Goal: Information Seeking & Learning: Understand process/instructions

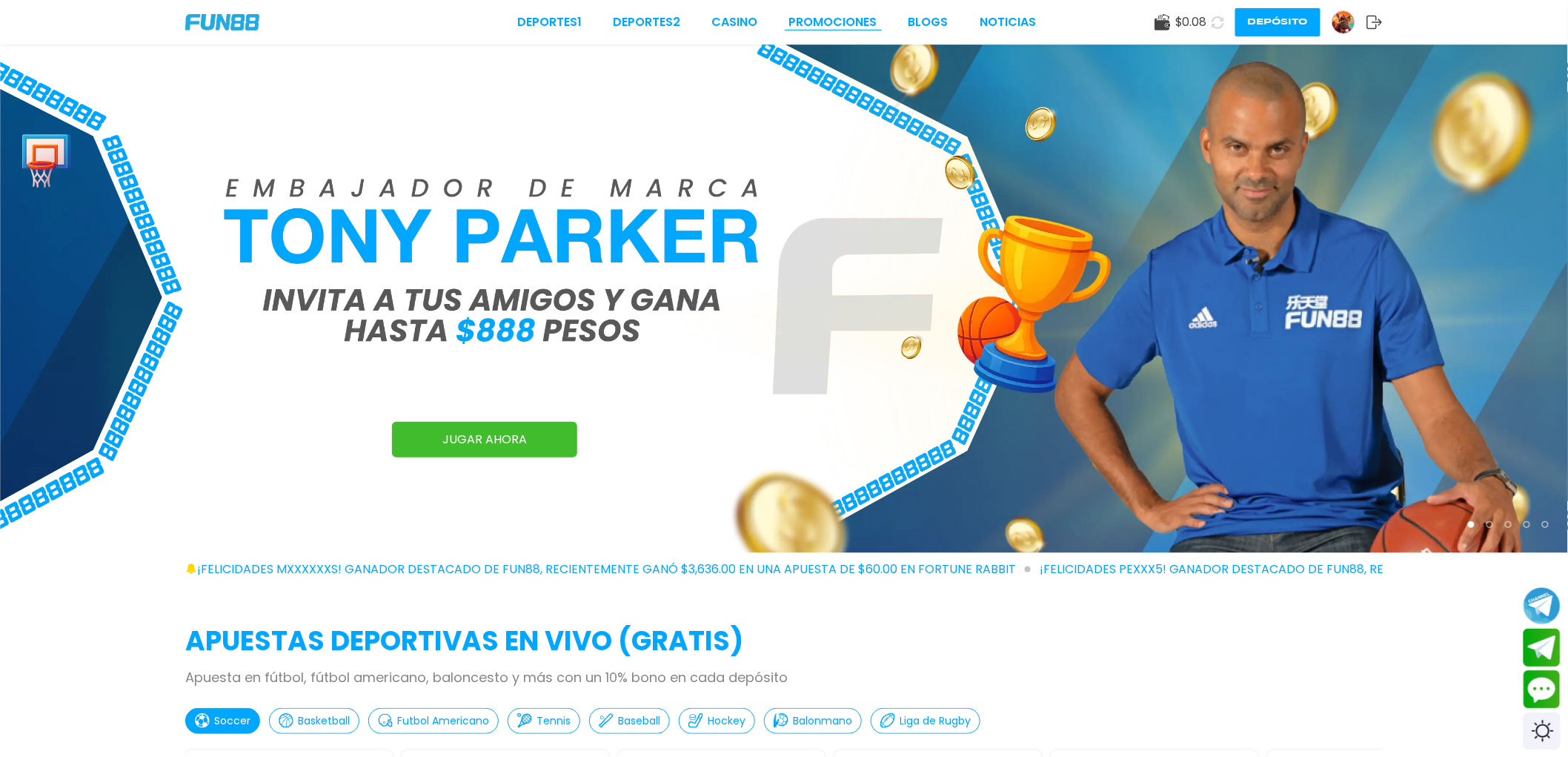
click at [875, 15] on link "Promociones" at bounding box center [833, 22] width 88 height 18
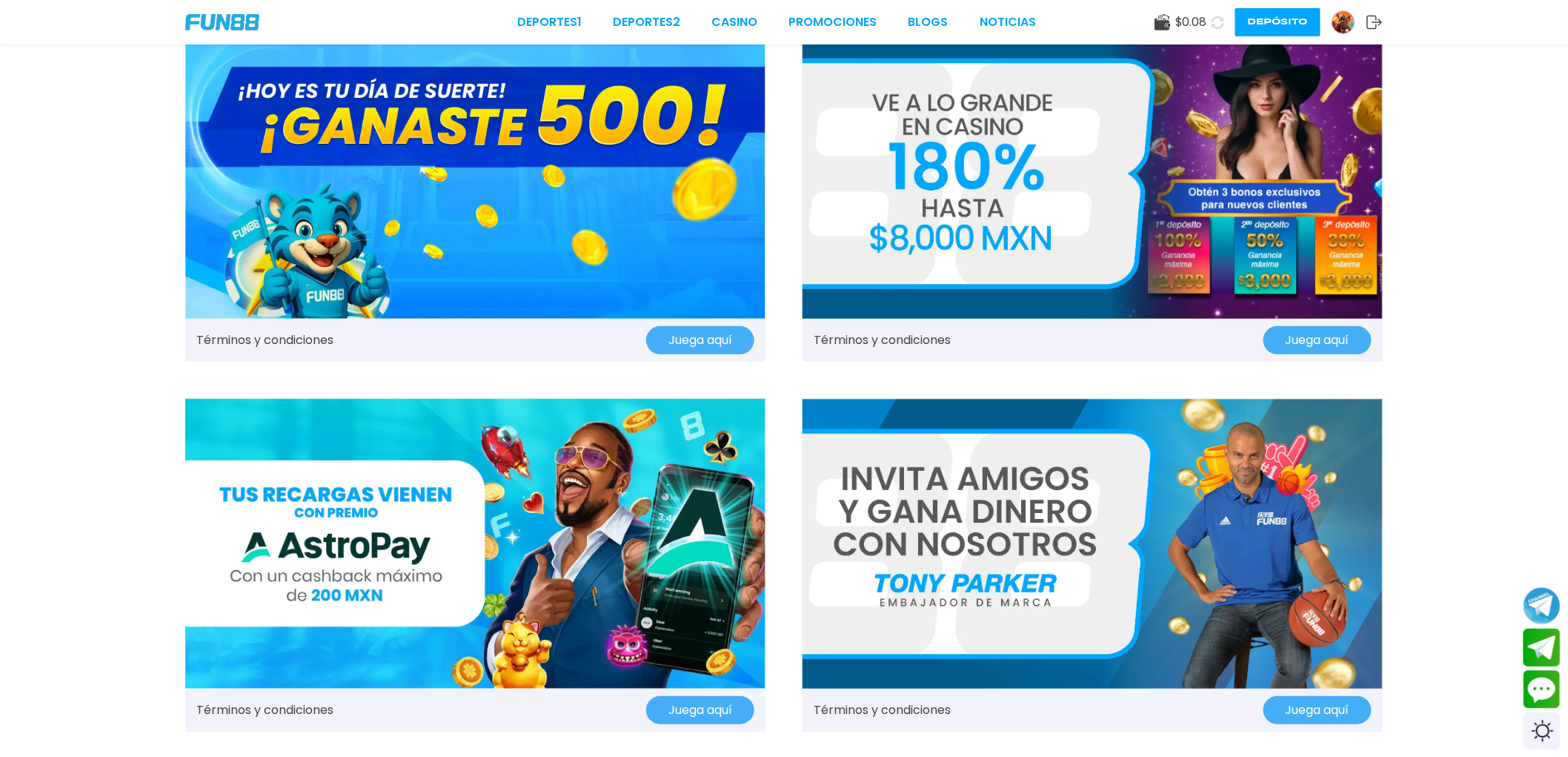
scroll to position [82, 0]
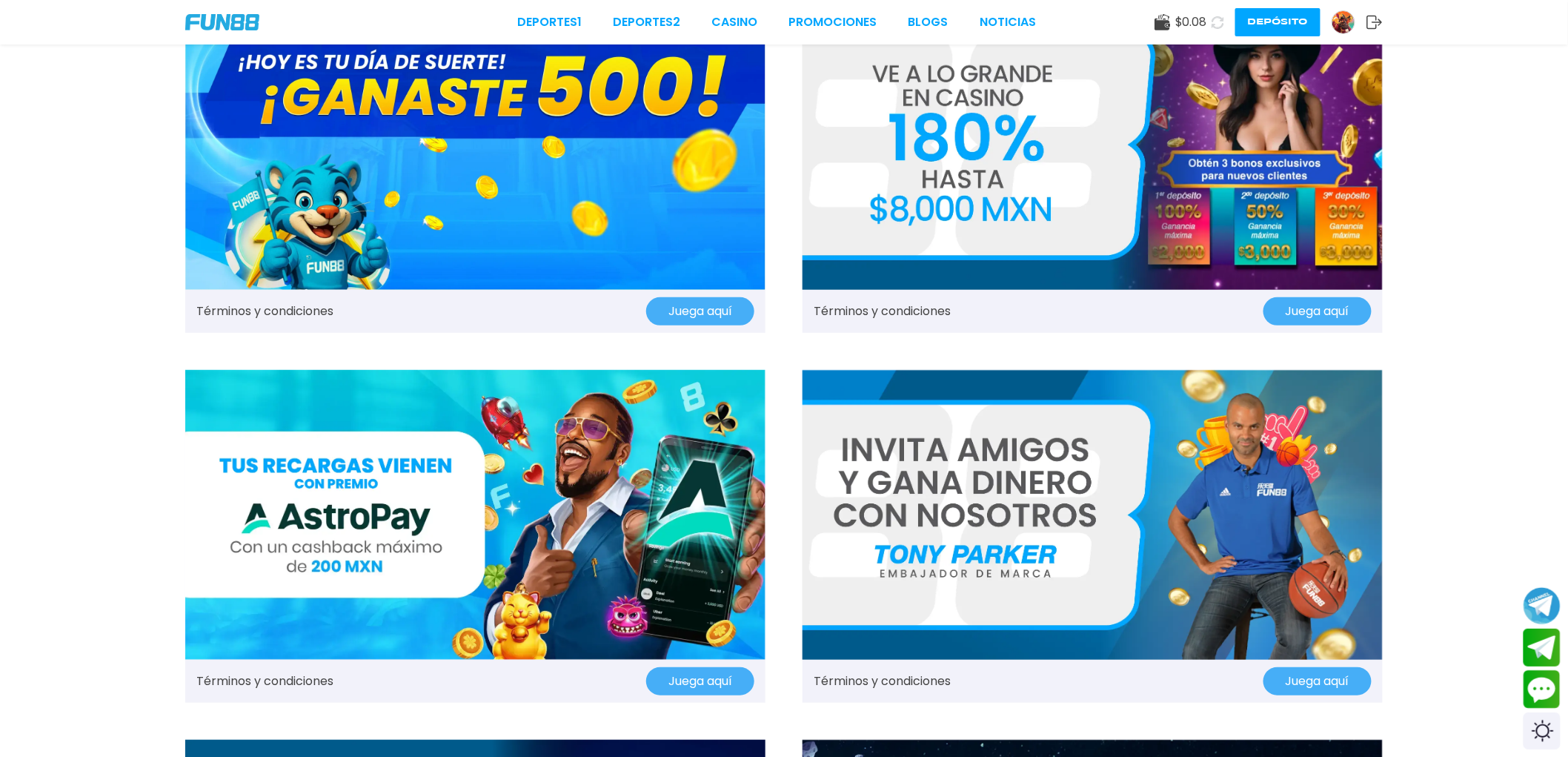
click at [936, 308] on link "Términos y condiciones" at bounding box center [883, 312] width 137 height 18
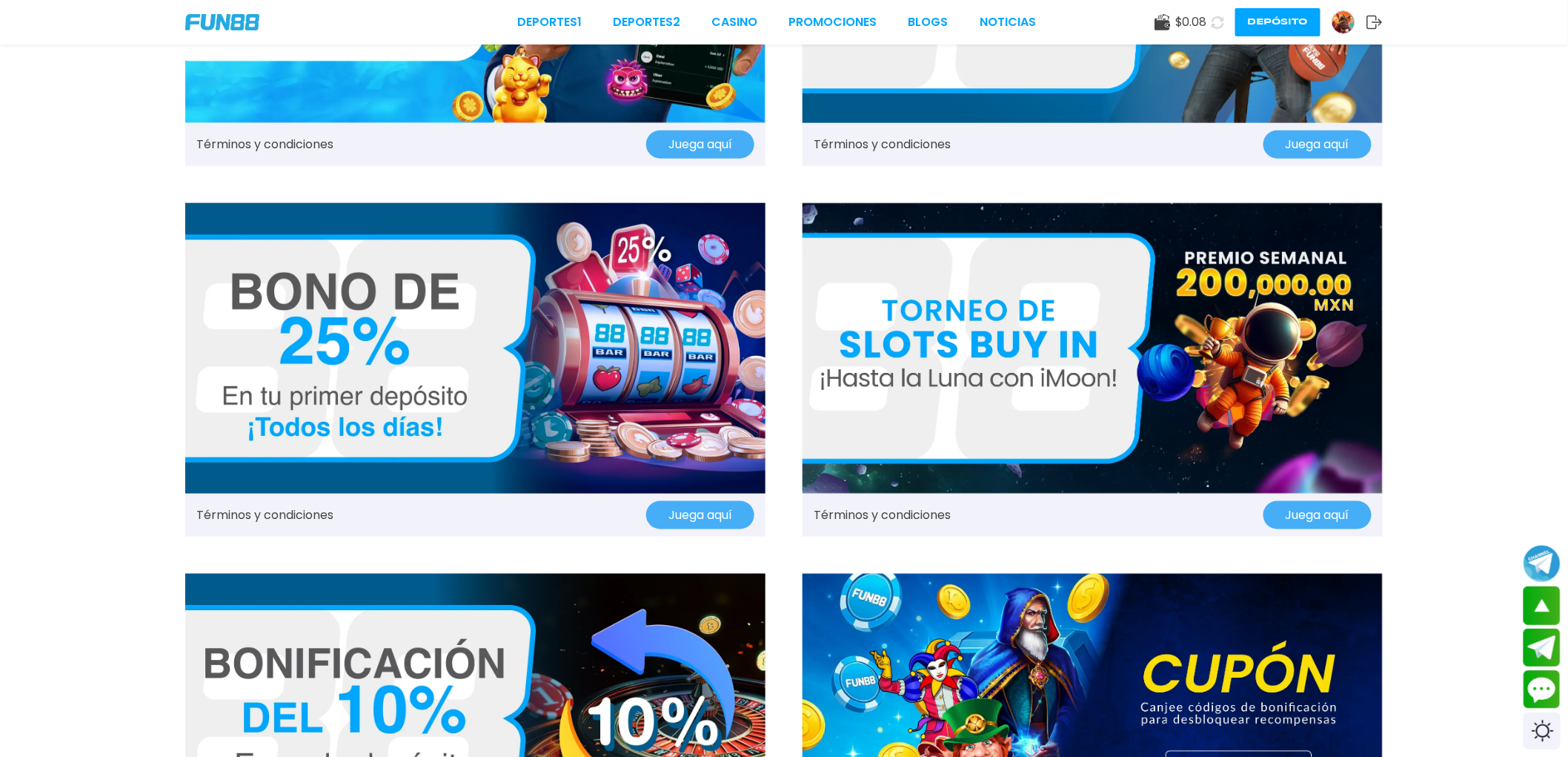
scroll to position [741, 0]
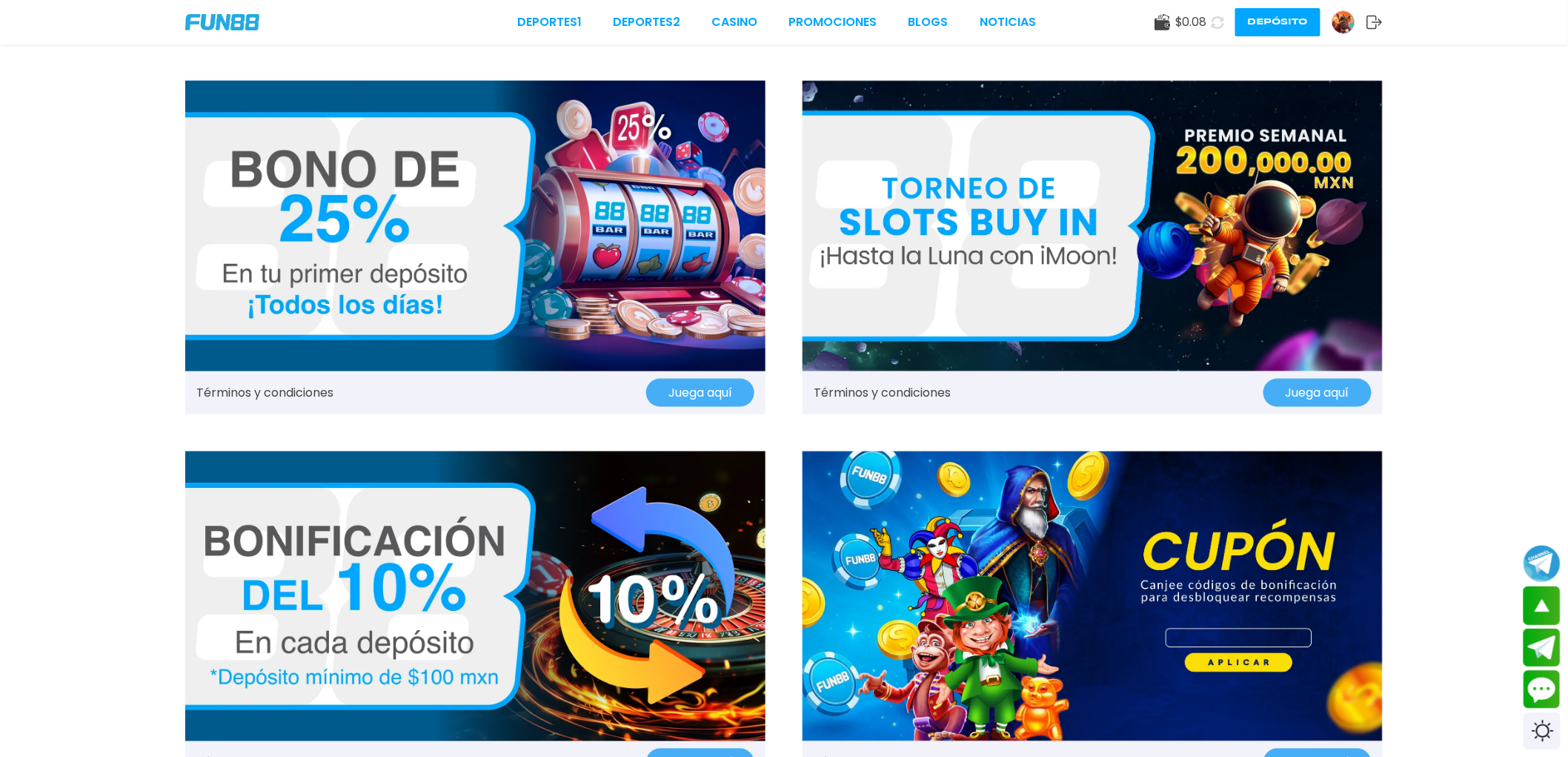
click at [928, 396] on link "Términos y condiciones" at bounding box center [883, 393] width 137 height 18
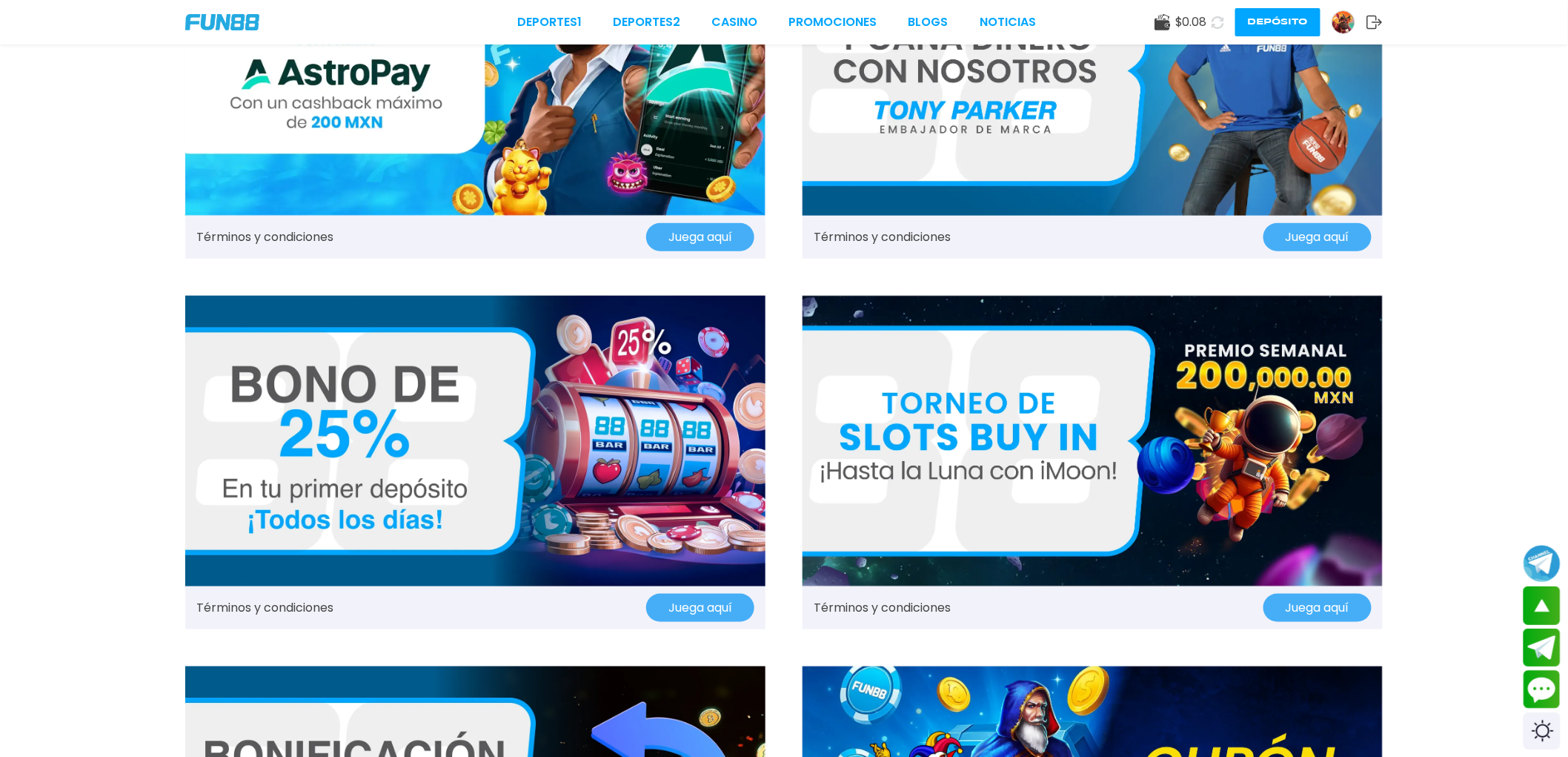
scroll to position [658, 0]
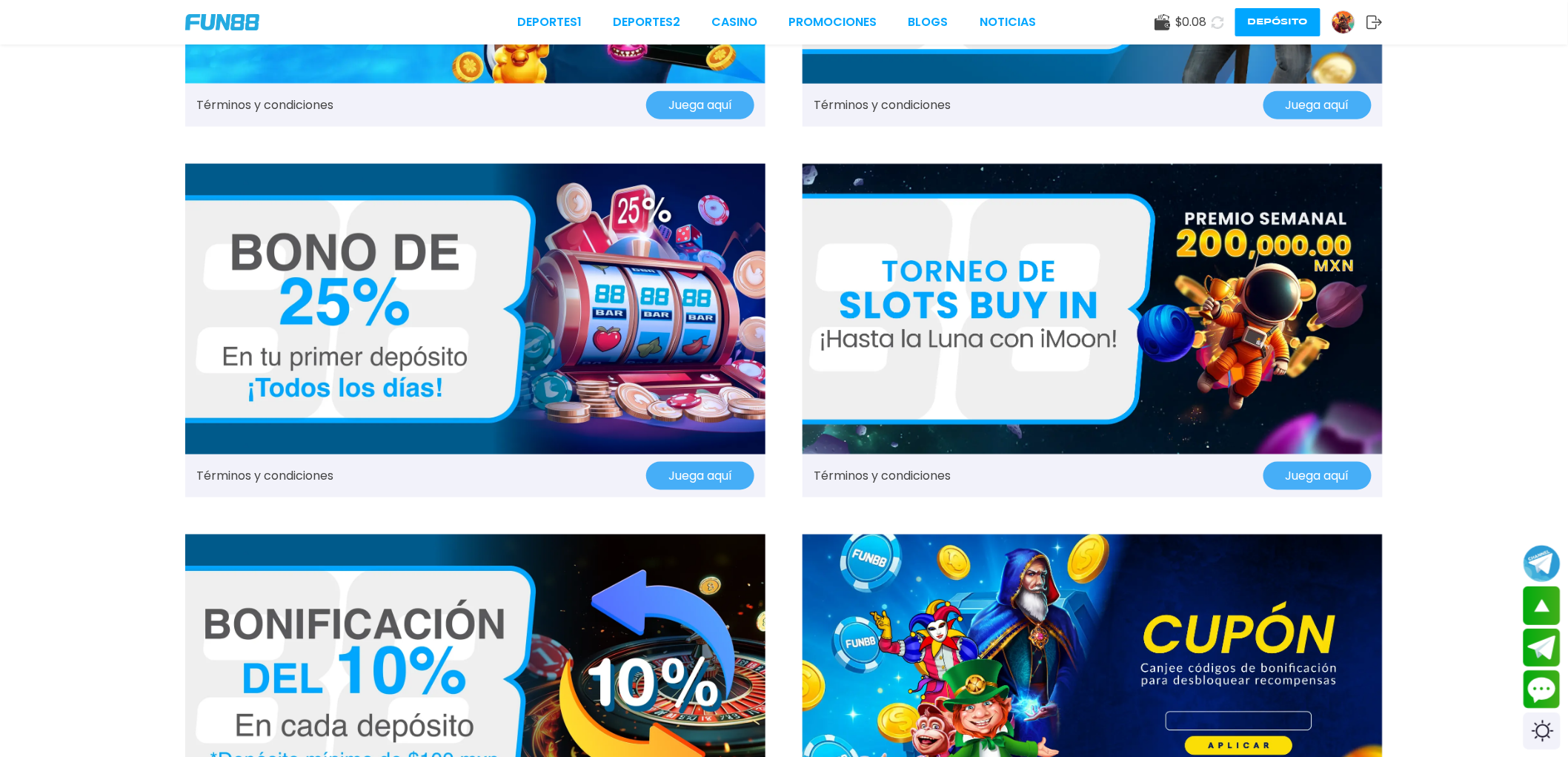
click at [302, 467] on link "Términos y condiciones" at bounding box center [265, 476] width 137 height 18
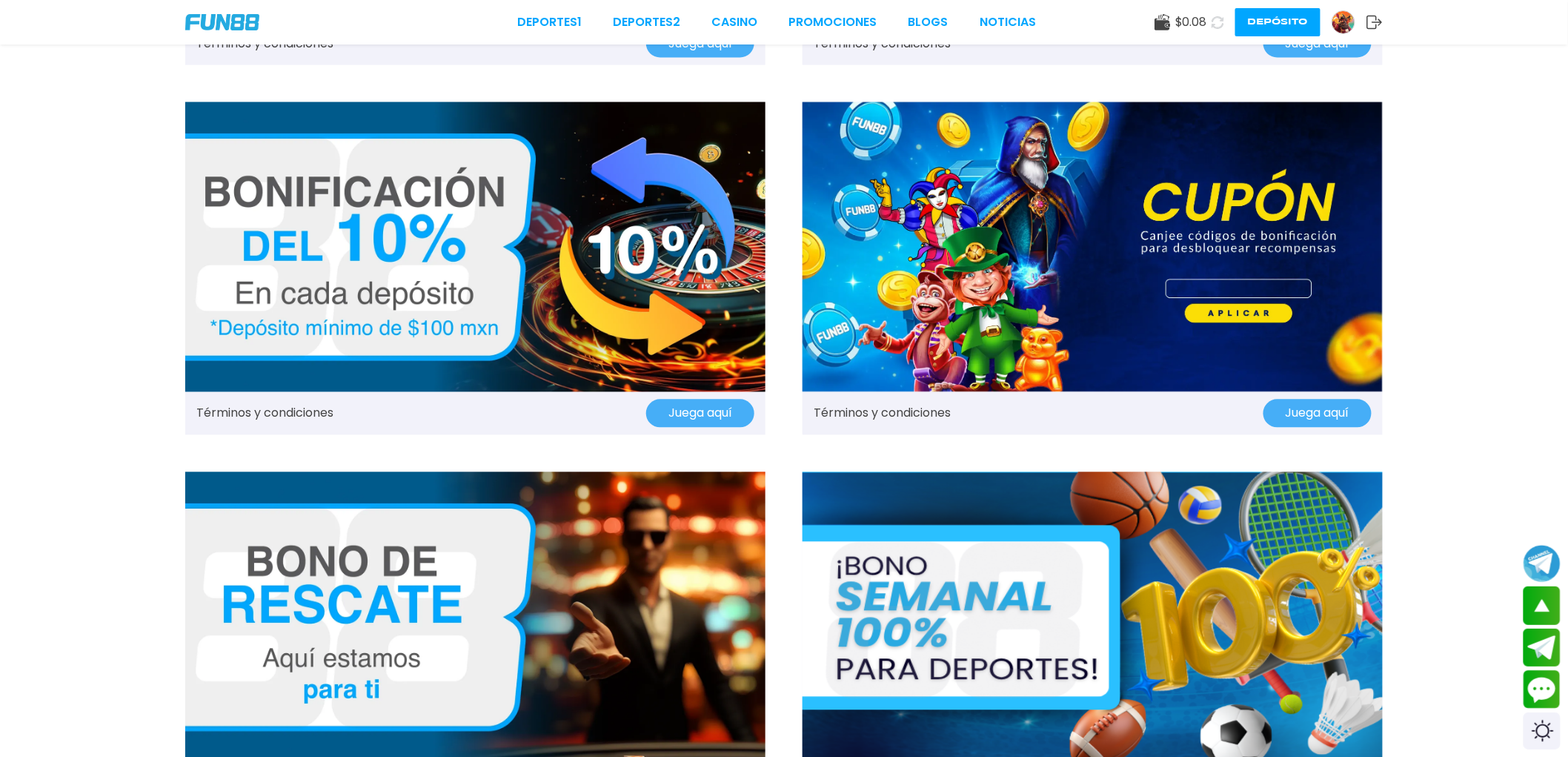
scroll to position [988, 0]
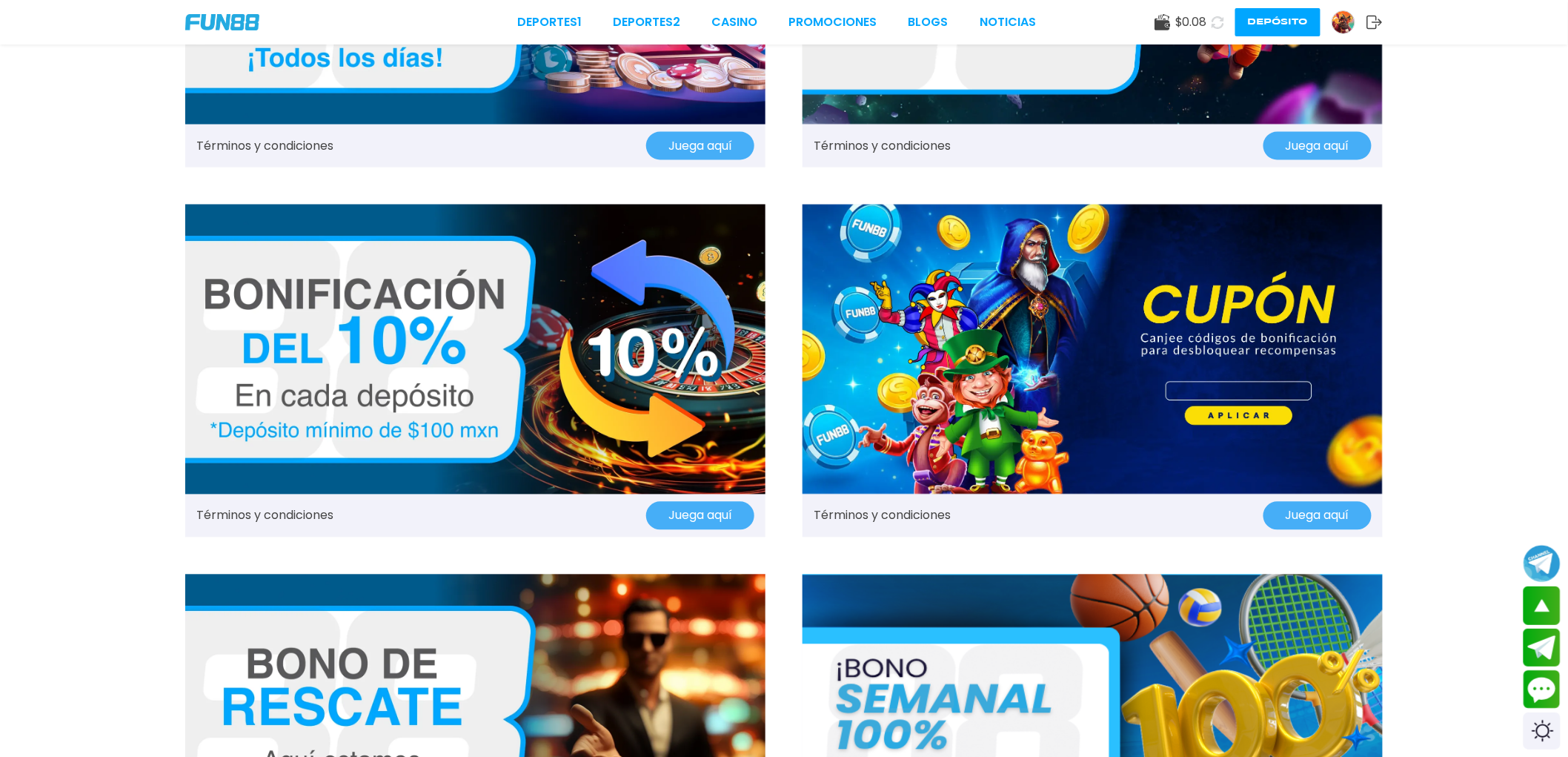
drag, startPoint x: 1427, startPoint y: 229, endPoint x: 1417, endPoint y: 222, distance: 12.2
click at [1428, 228] on div "Términos y condiciones Juega aquí Términos y condiciones Juega aquí Términos y …" at bounding box center [784, 370] width 1568 height 2629
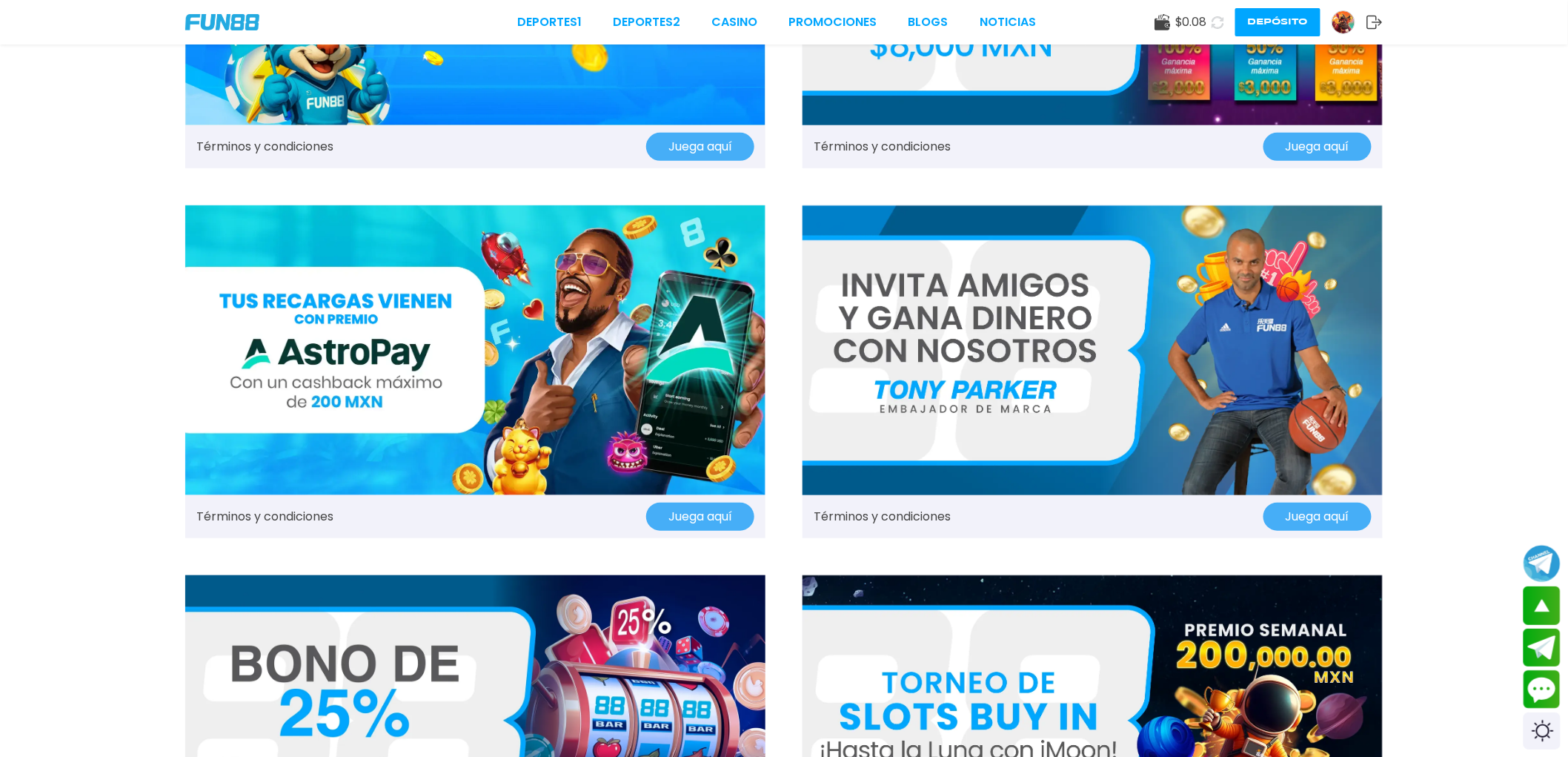
scroll to position [494, 0]
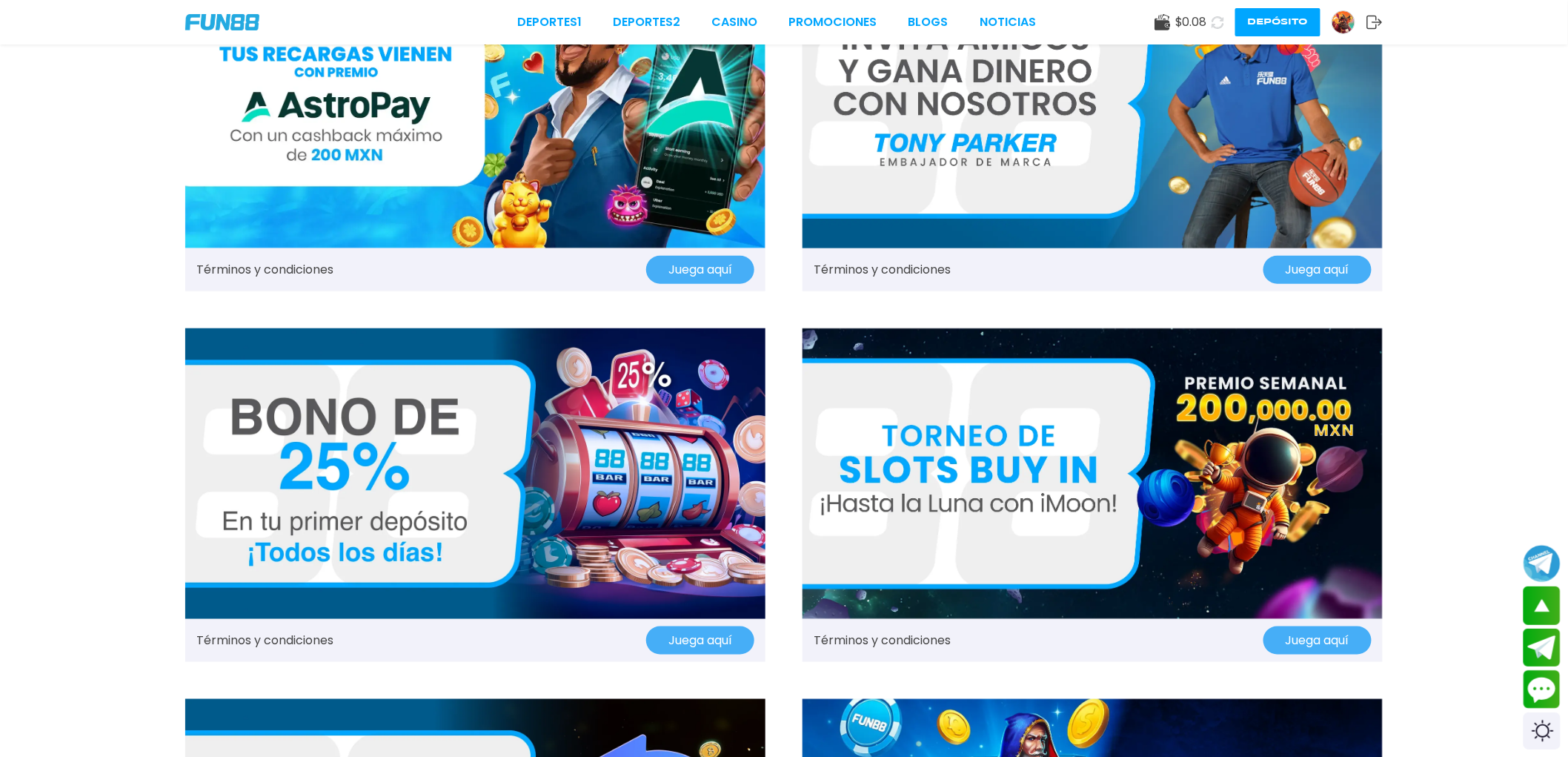
click at [915, 643] on link "Términos y condiciones" at bounding box center [883, 640] width 137 height 18
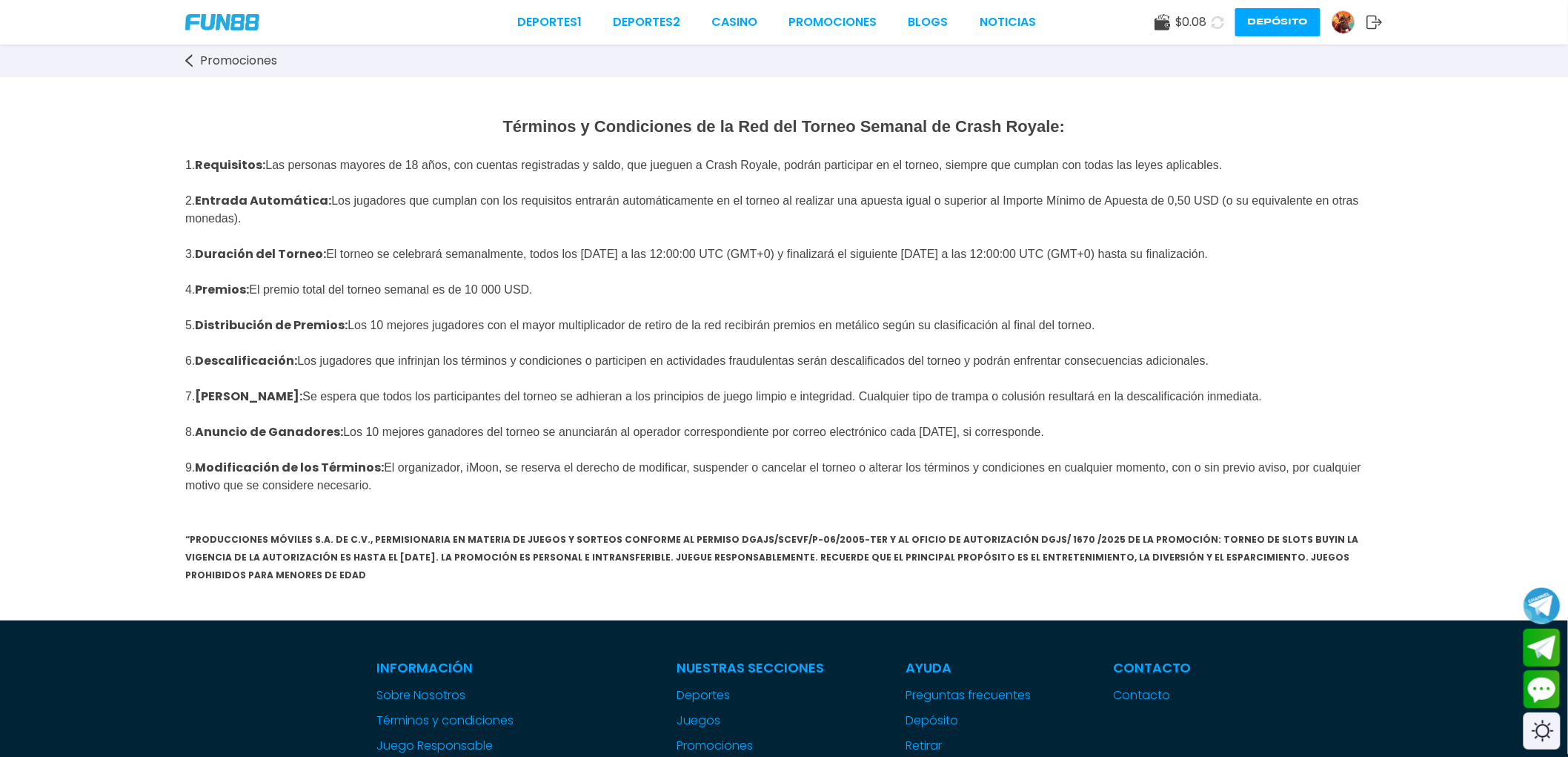
click at [1129, 119] on p "Términos y Condiciones de la Red del Torneo Semanal de Crash Royale:" at bounding box center [784, 126] width 1198 height 24
click at [272, 104] on div "Términos y Condiciones de la Red del Torneo Semanal de Crash Royale: 1. Requisi…" at bounding box center [784, 348] width 1568 height 544
